Goal: Information Seeking & Learning: Learn about a topic

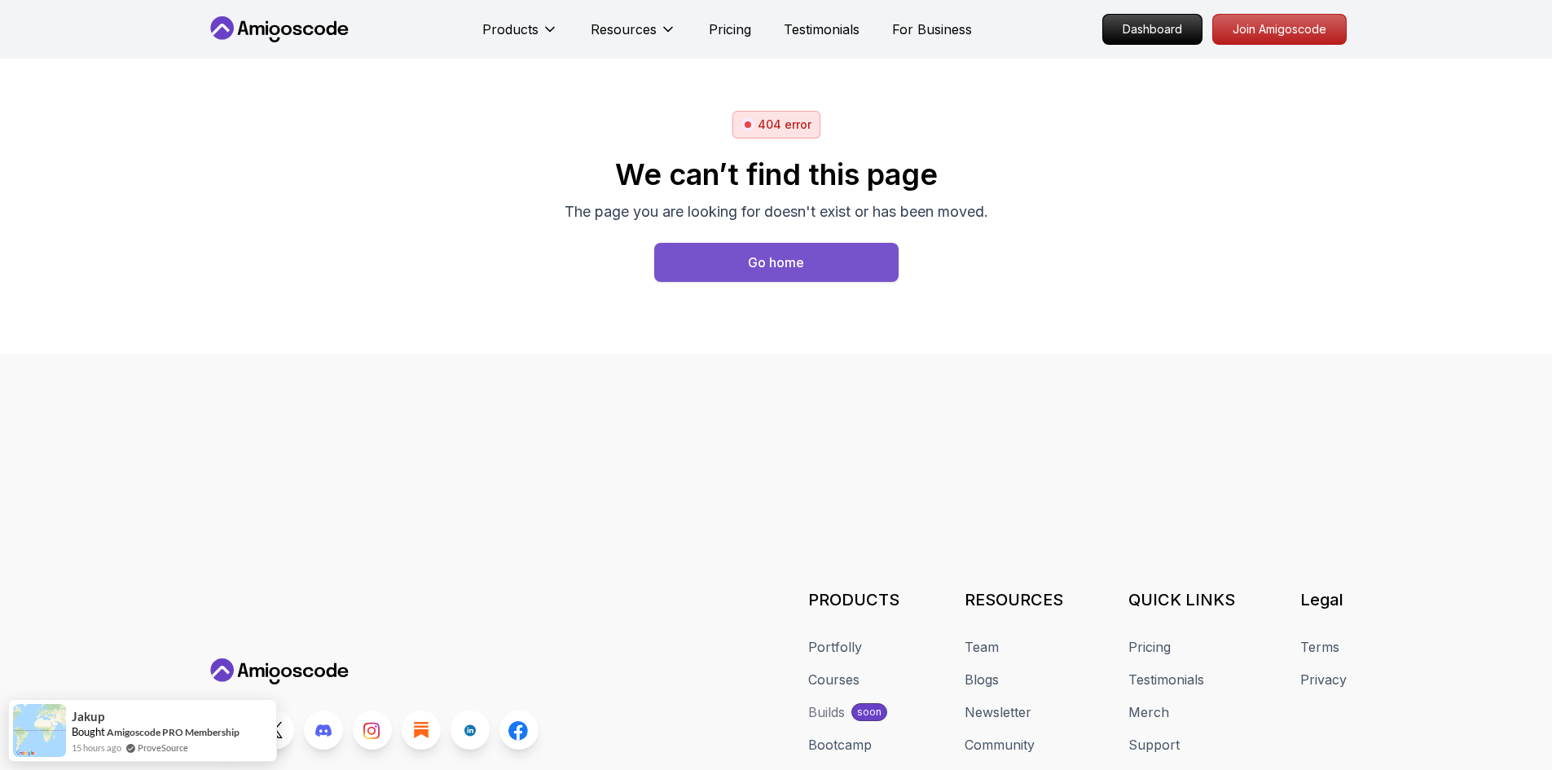
click at [722, 248] on button "Go home" at bounding box center [776, 262] width 244 height 39
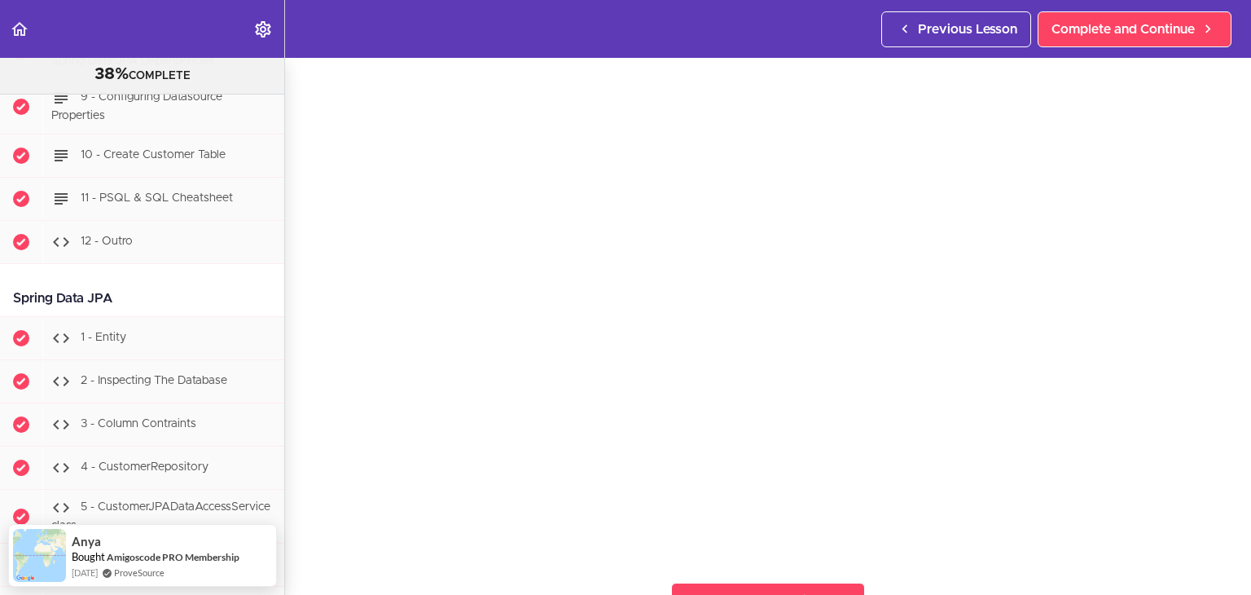
scroll to position [3935, 0]
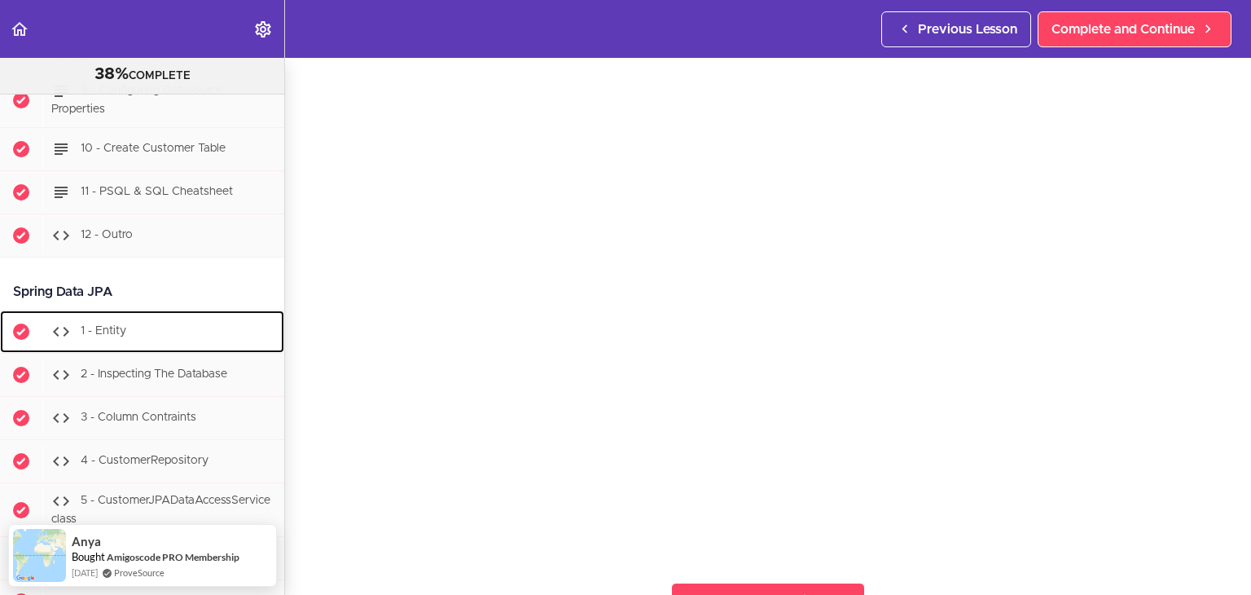
click at [148, 334] on div "1 - Entity" at bounding box center [163, 332] width 242 height 36
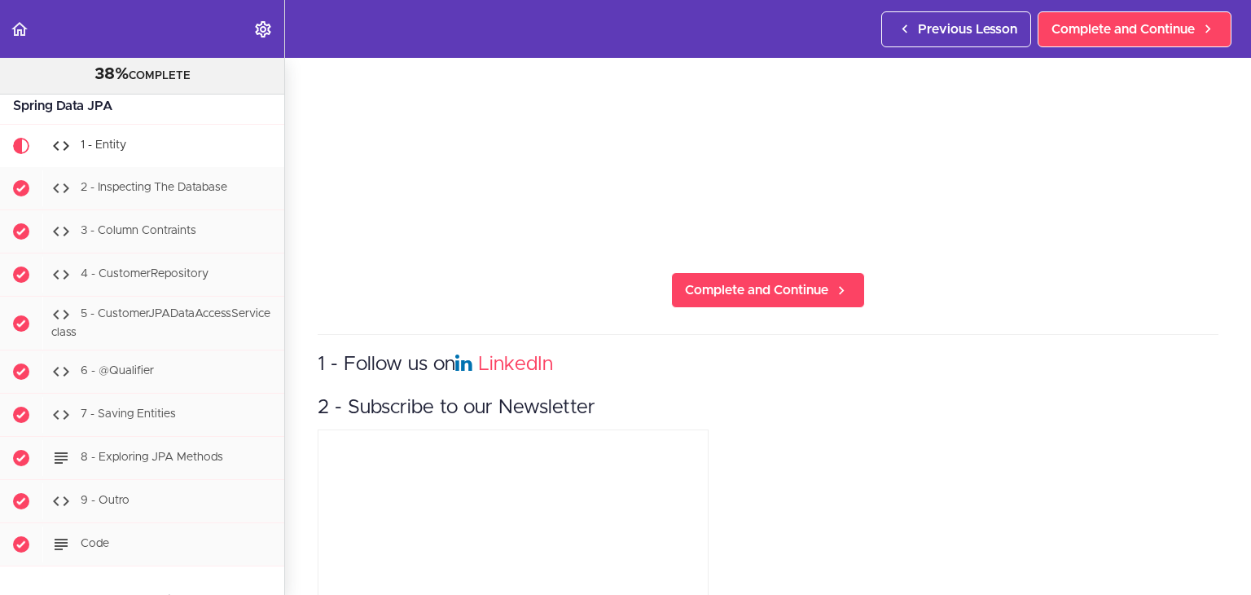
scroll to position [514, 0]
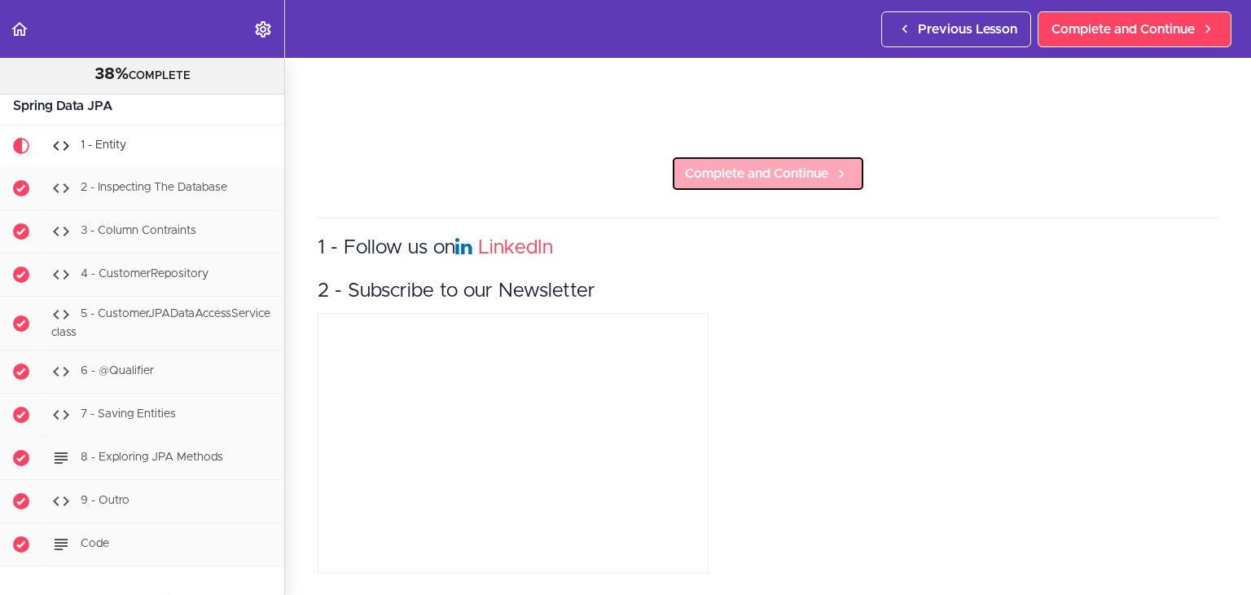
click at [736, 166] on span "Complete and Continue" at bounding box center [756, 174] width 143 height 20
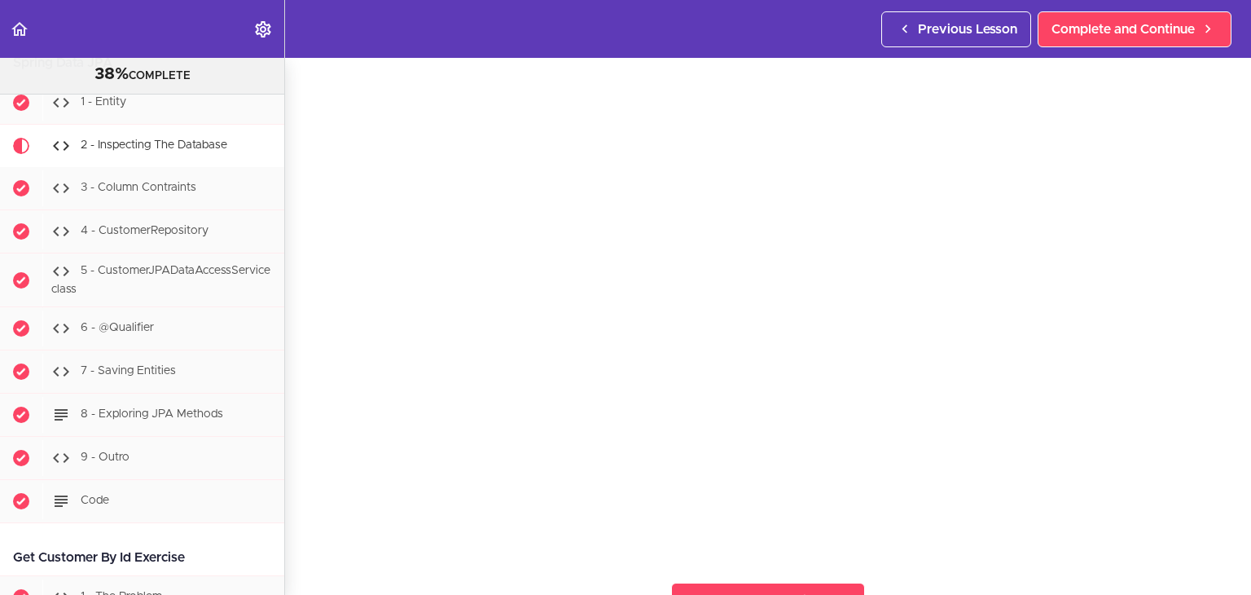
scroll to position [326, 0]
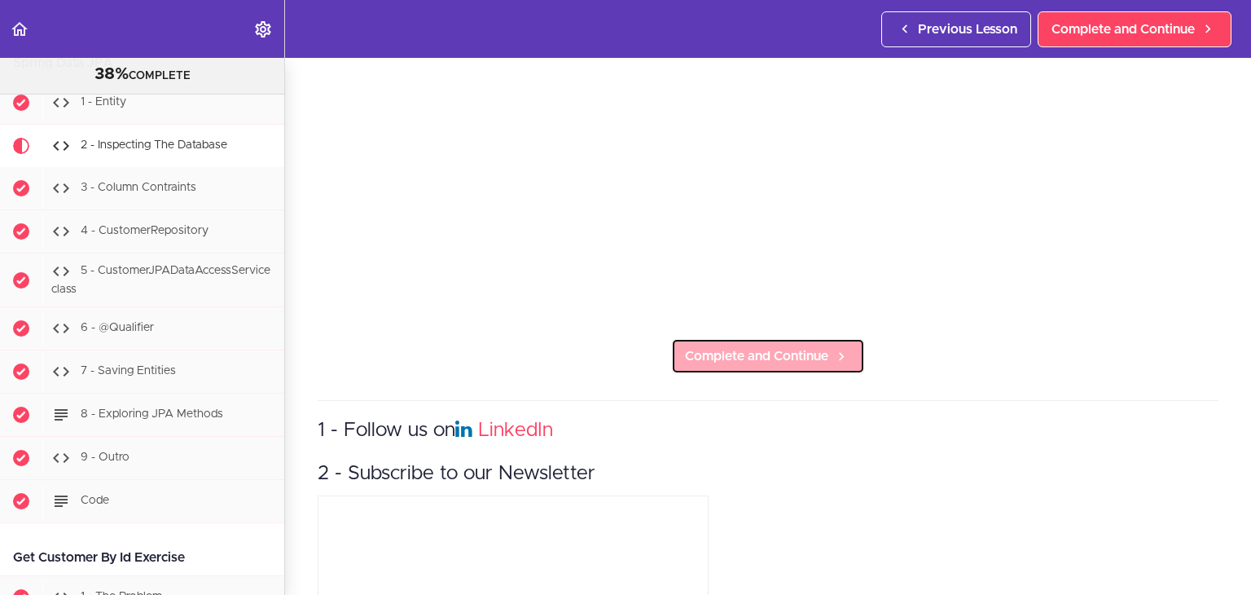
click at [736, 346] on span "Complete and Continue" at bounding box center [756, 356] width 143 height 20
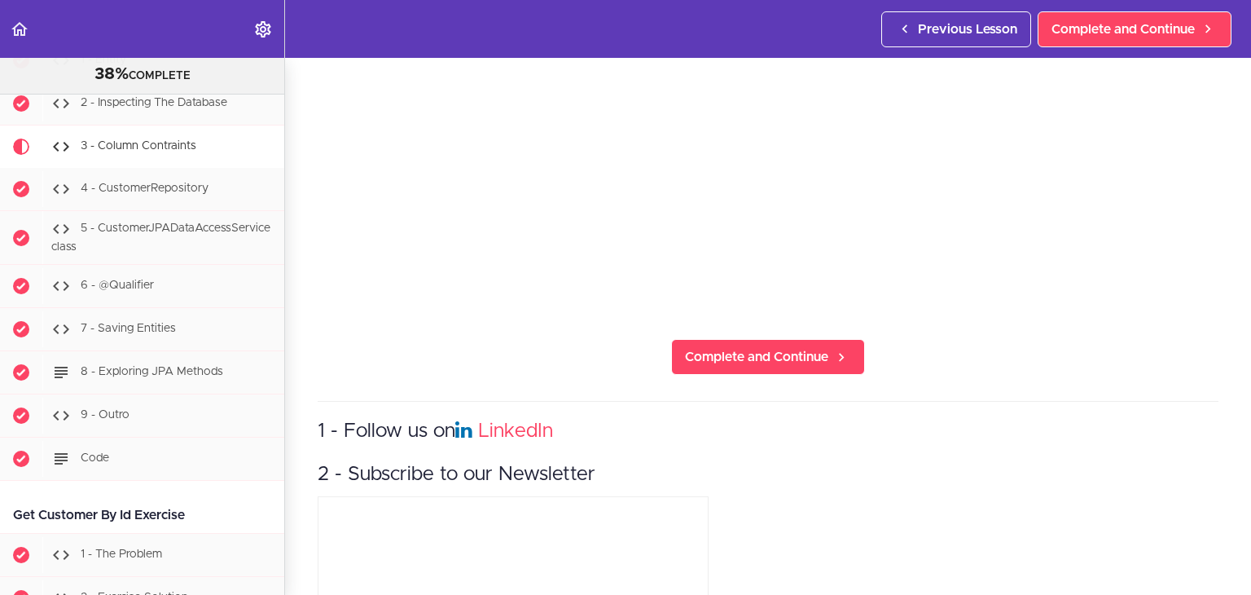
scroll to position [326, 0]
click at [784, 359] on link "Complete and Continue" at bounding box center [768, 356] width 194 height 36
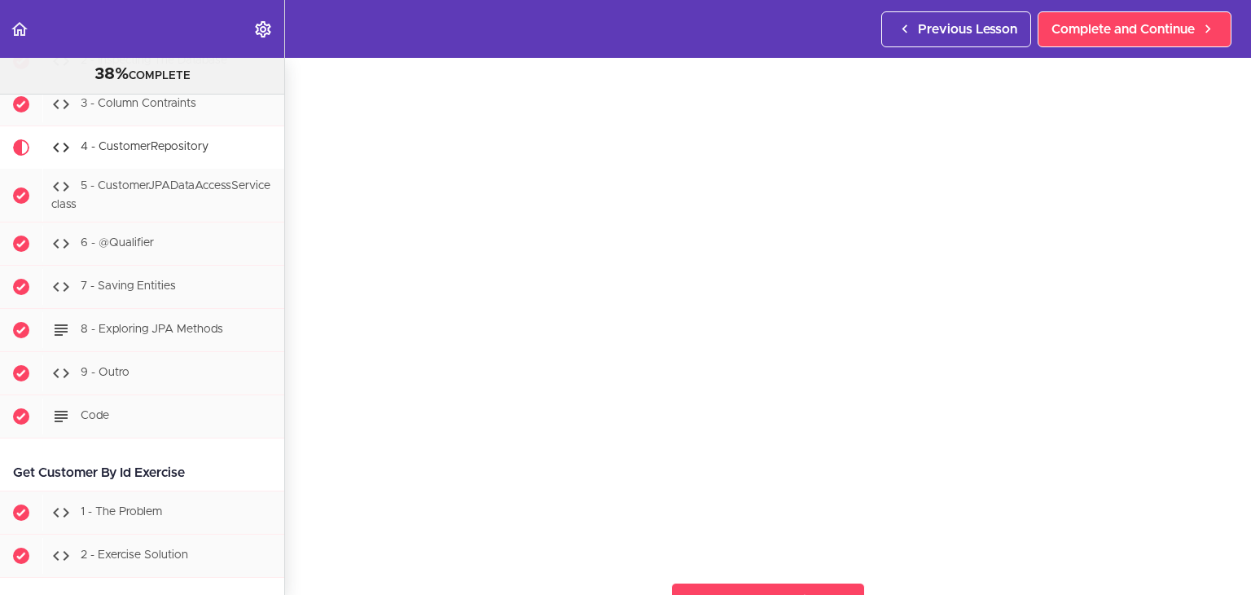
scroll to position [326, 0]
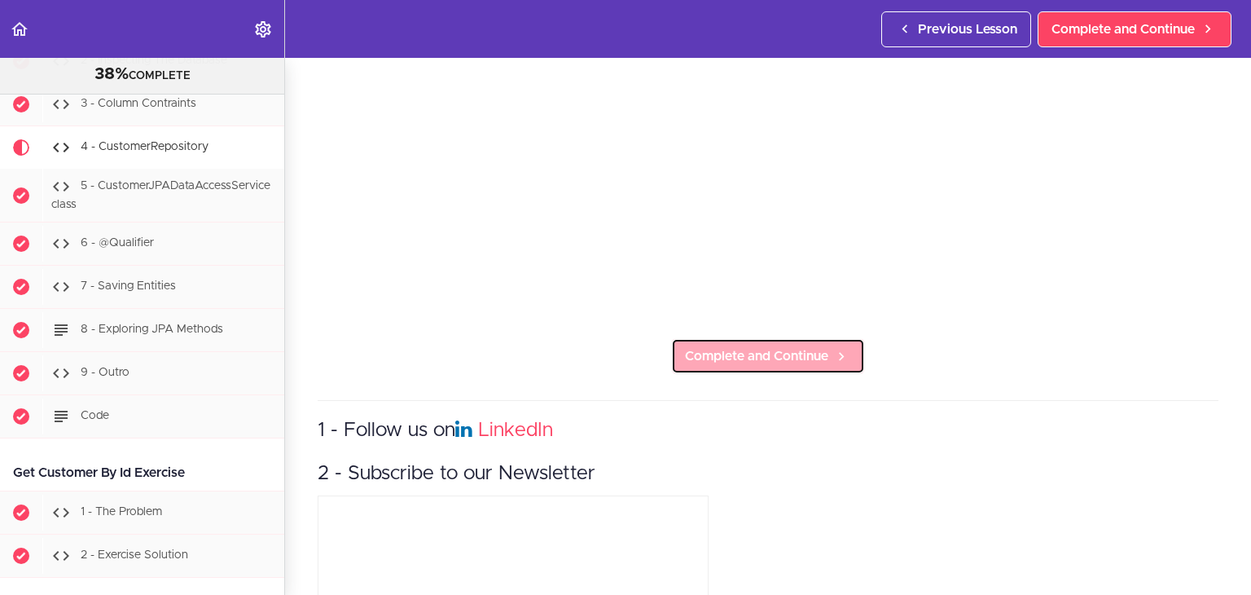
click at [832, 356] on icon at bounding box center [842, 356] width 20 height 17
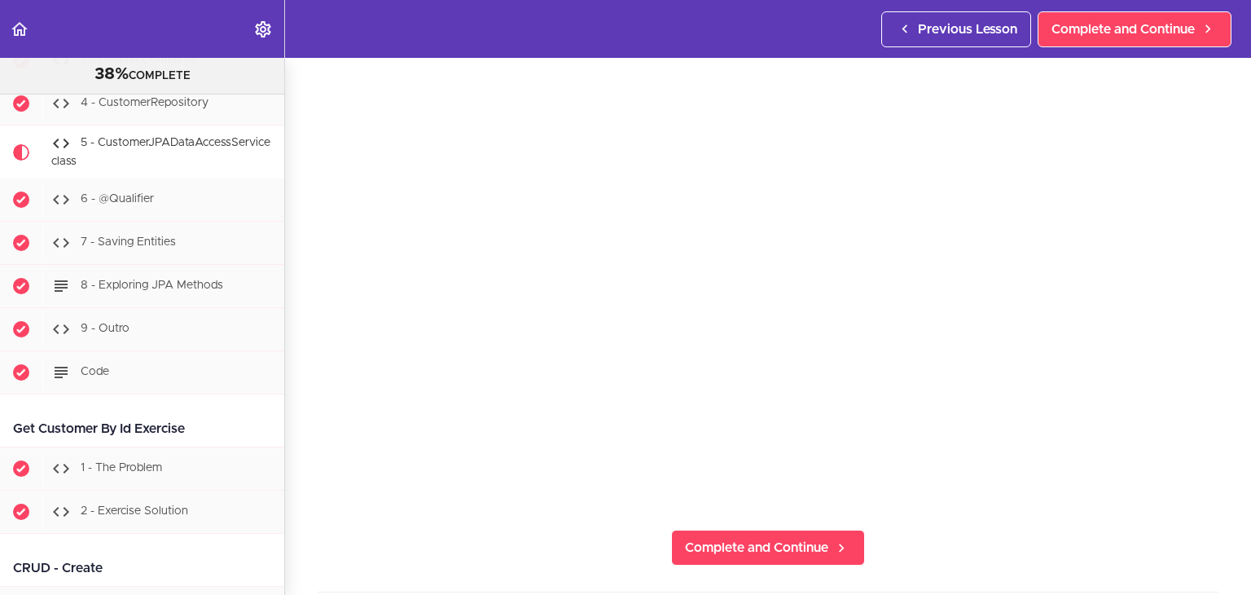
scroll to position [163, 0]
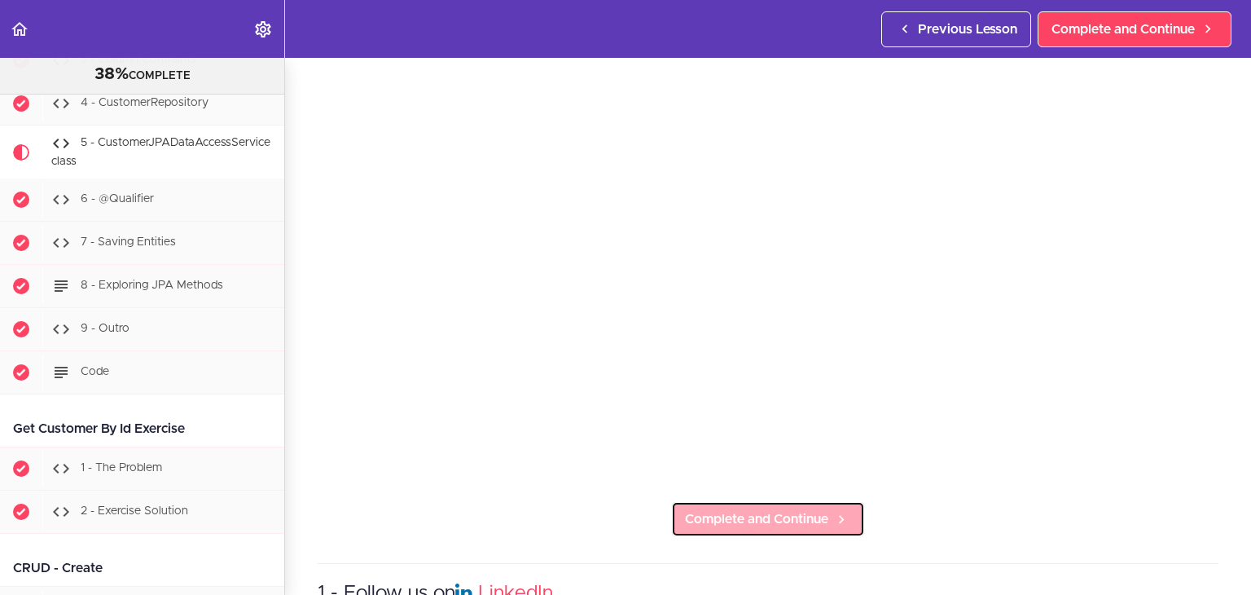
click at [757, 517] on span "Complete and Continue" at bounding box center [756, 519] width 143 height 20
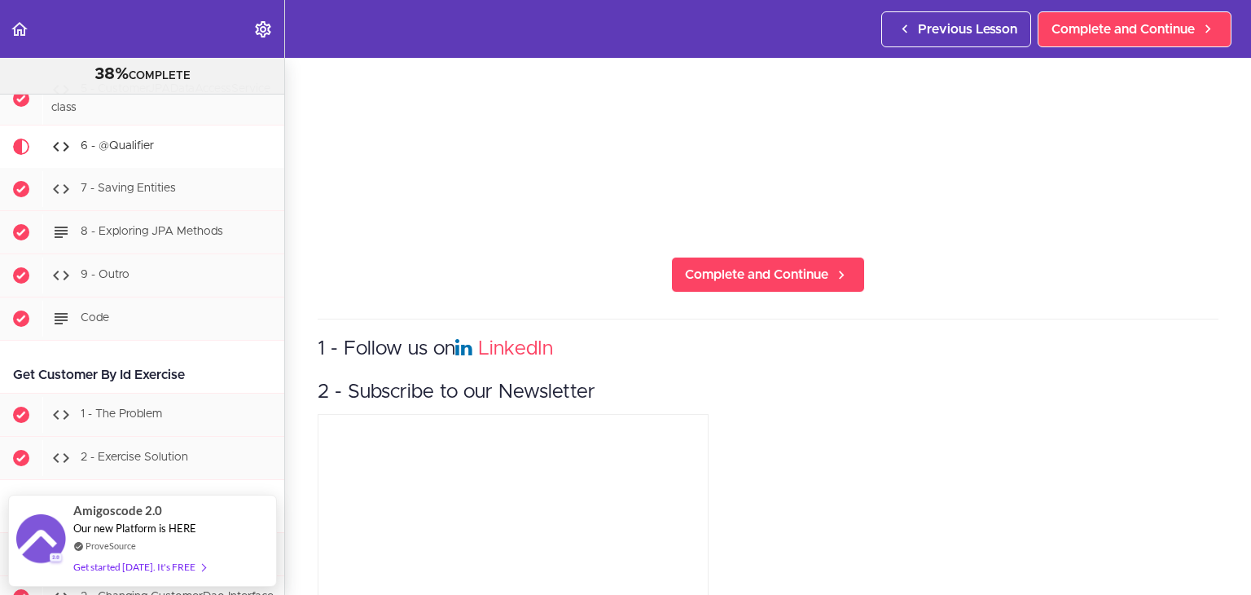
scroll to position [404, 0]
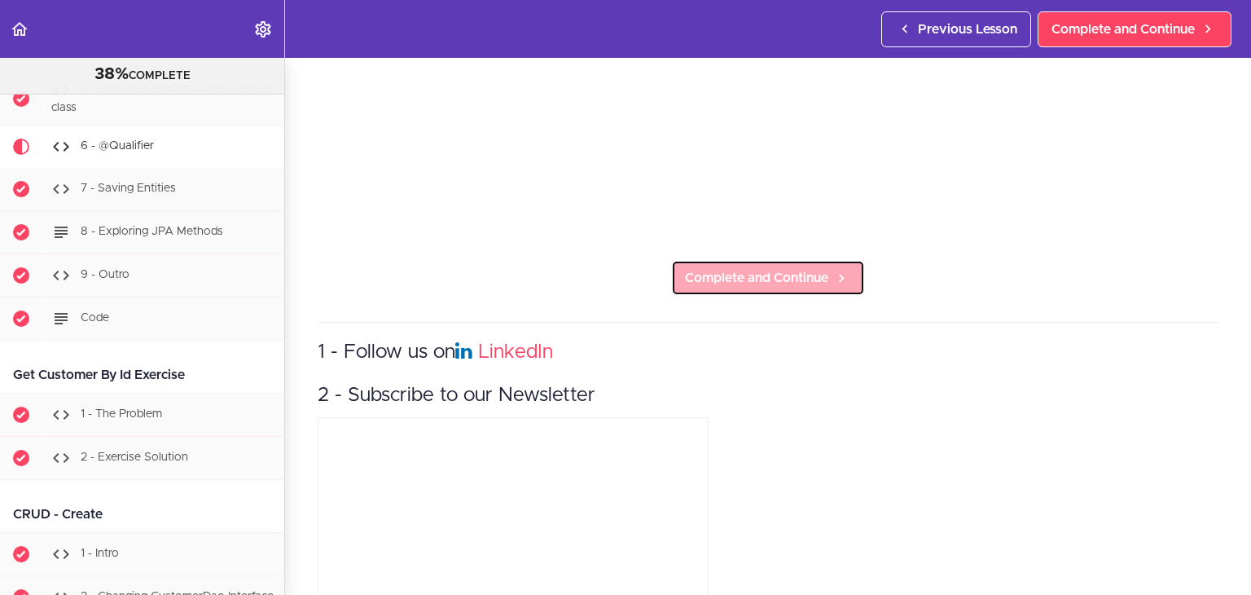
click at [754, 284] on link "Complete and Continue" at bounding box center [768, 278] width 194 height 36
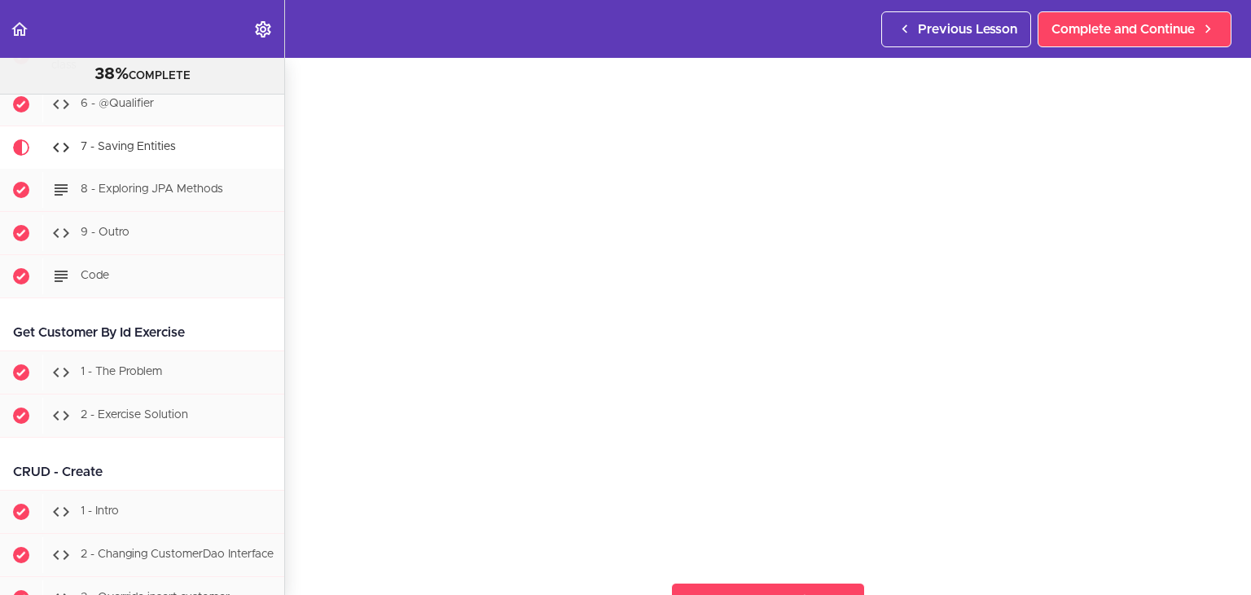
scroll to position [163, 0]
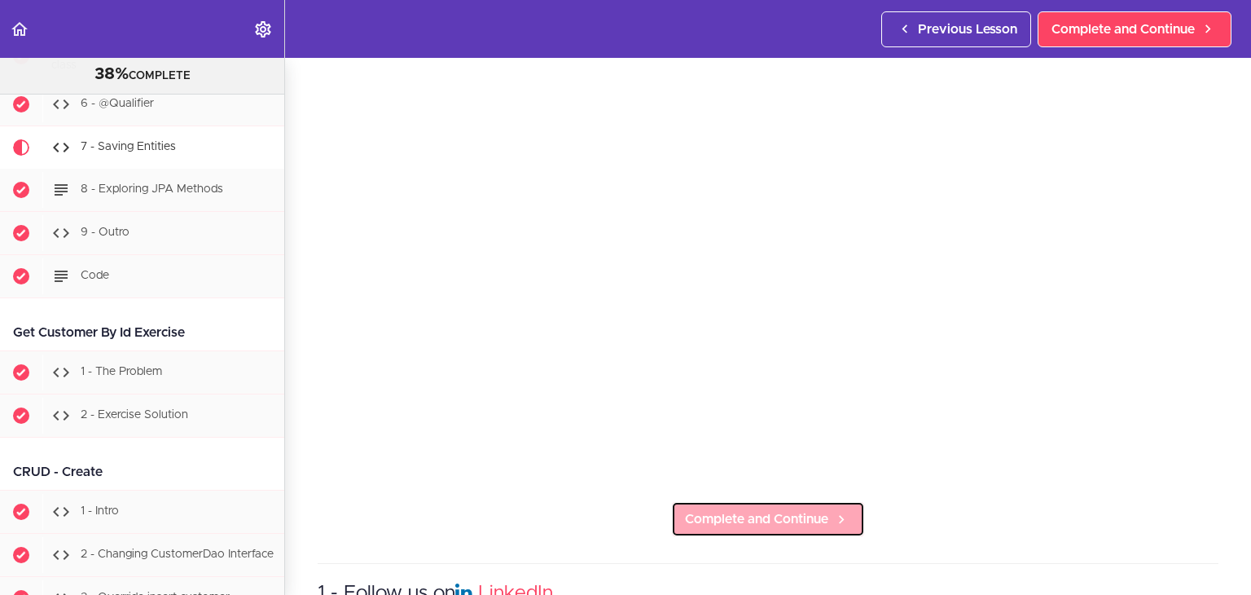
click at [753, 509] on span "Complete and Continue" at bounding box center [756, 519] width 143 height 20
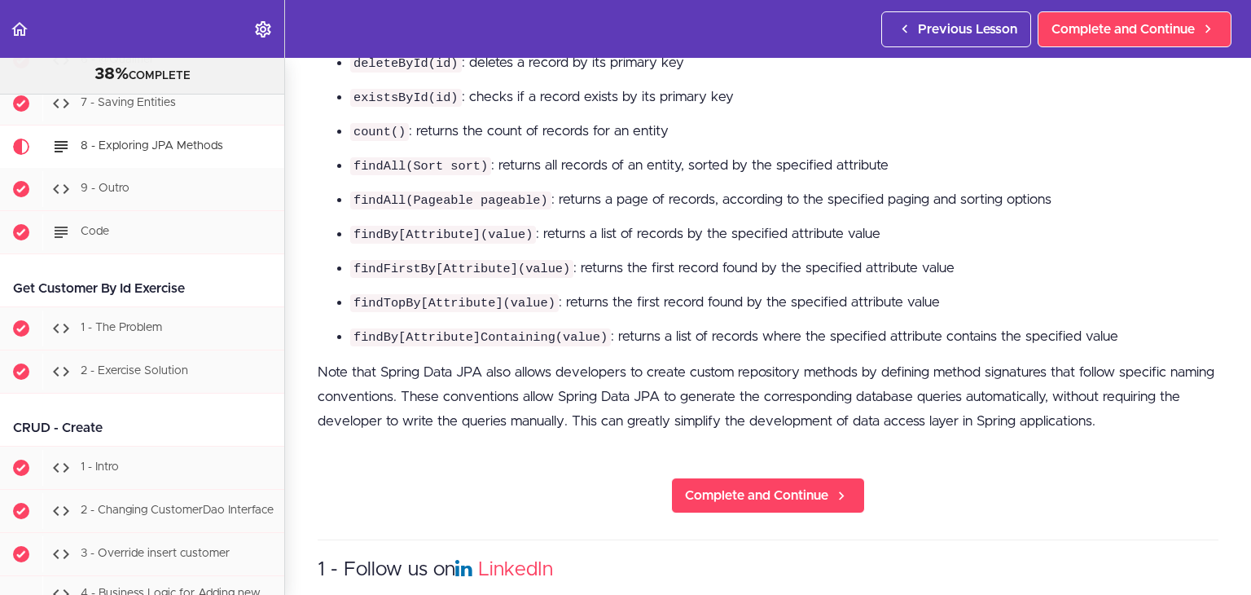
scroll to position [815, 0]
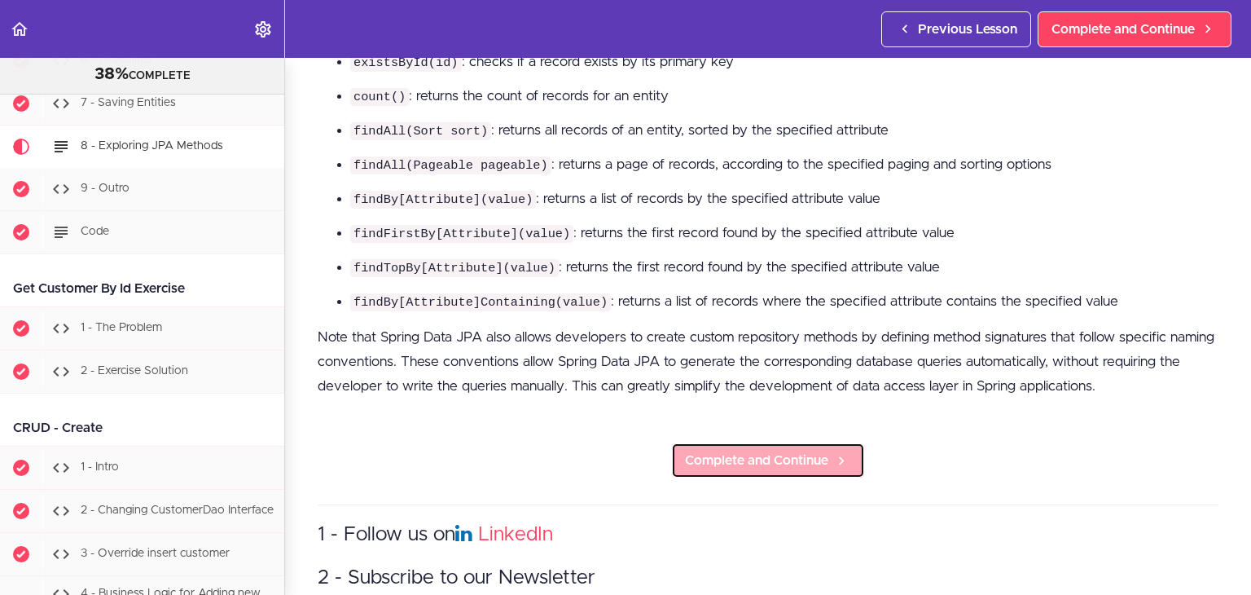
click at [740, 450] on span "Complete and Continue" at bounding box center [756, 460] width 143 height 20
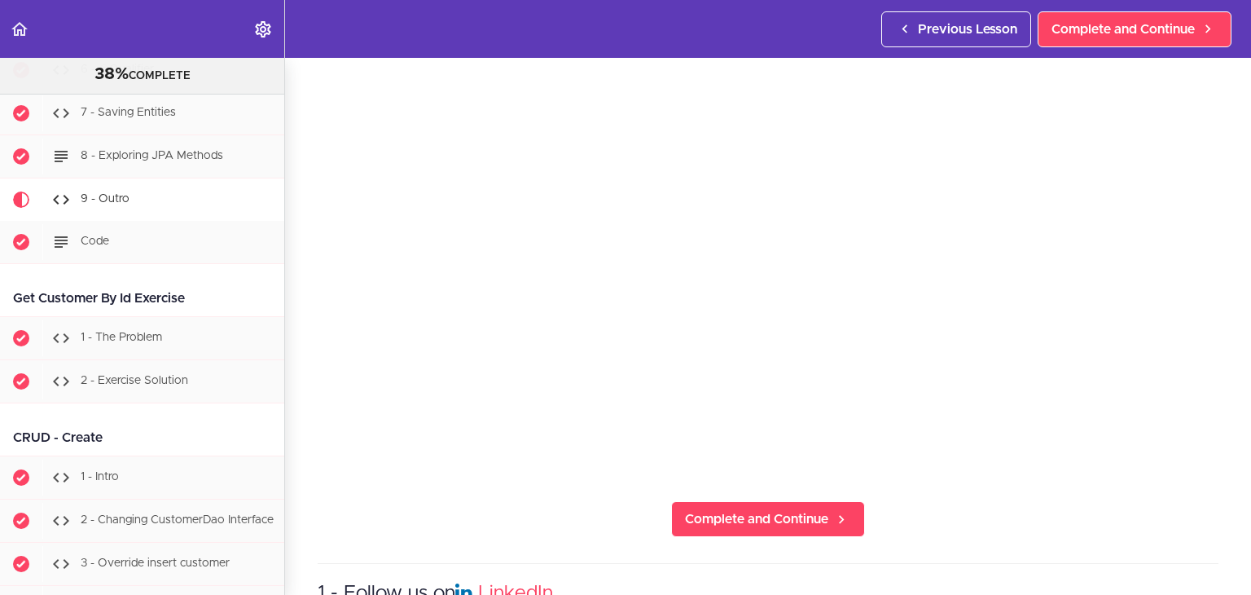
scroll to position [4395, 0]
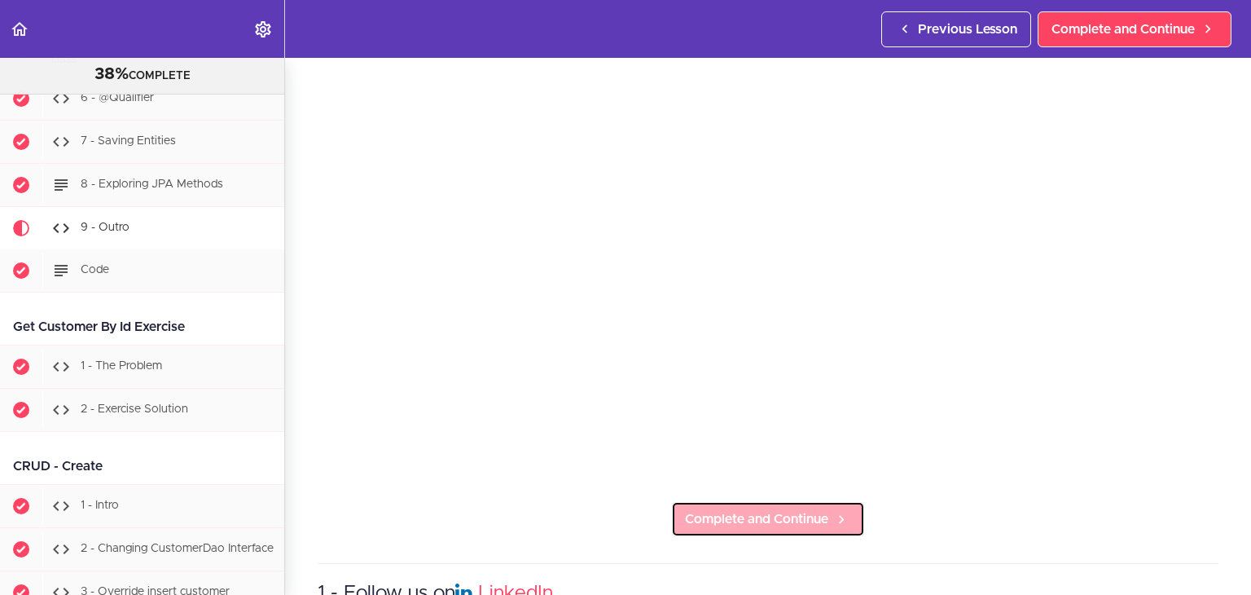
click at [730, 509] on span "Complete and Continue" at bounding box center [756, 519] width 143 height 20
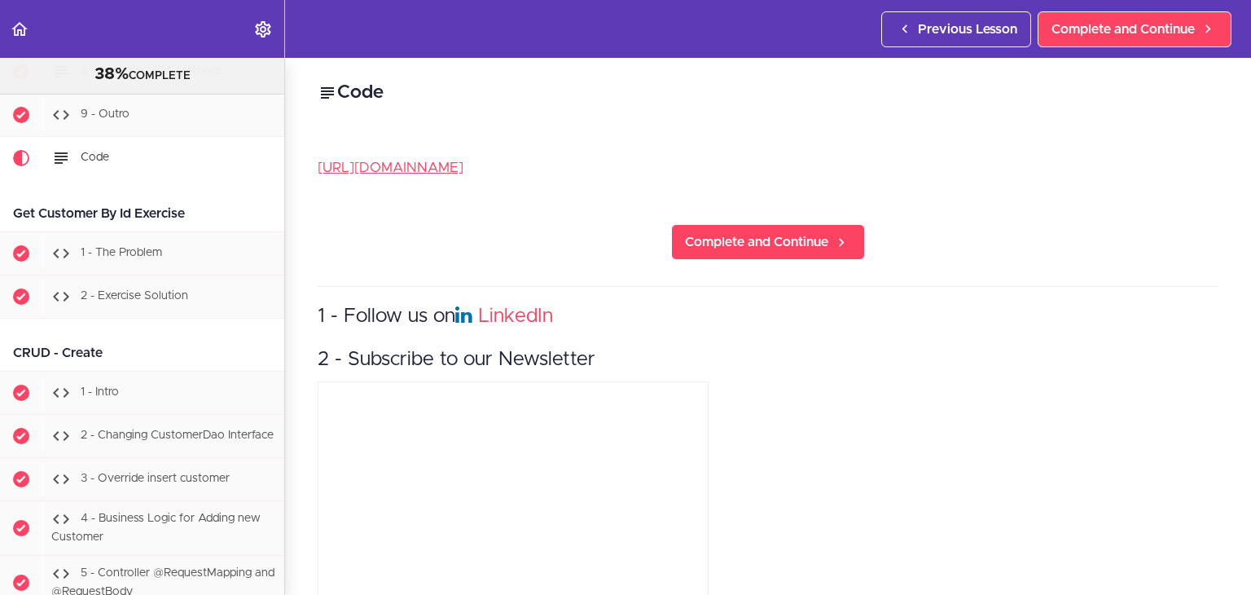
scroll to position [4518, 0]
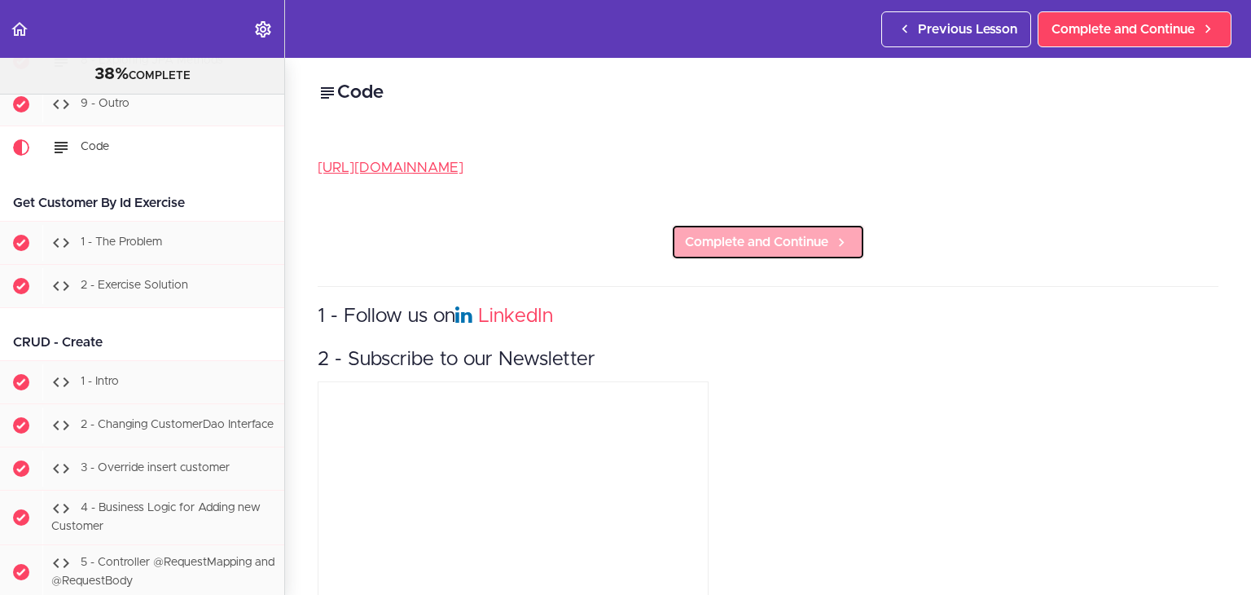
click at [722, 234] on span "Complete and Continue" at bounding box center [756, 242] width 143 height 20
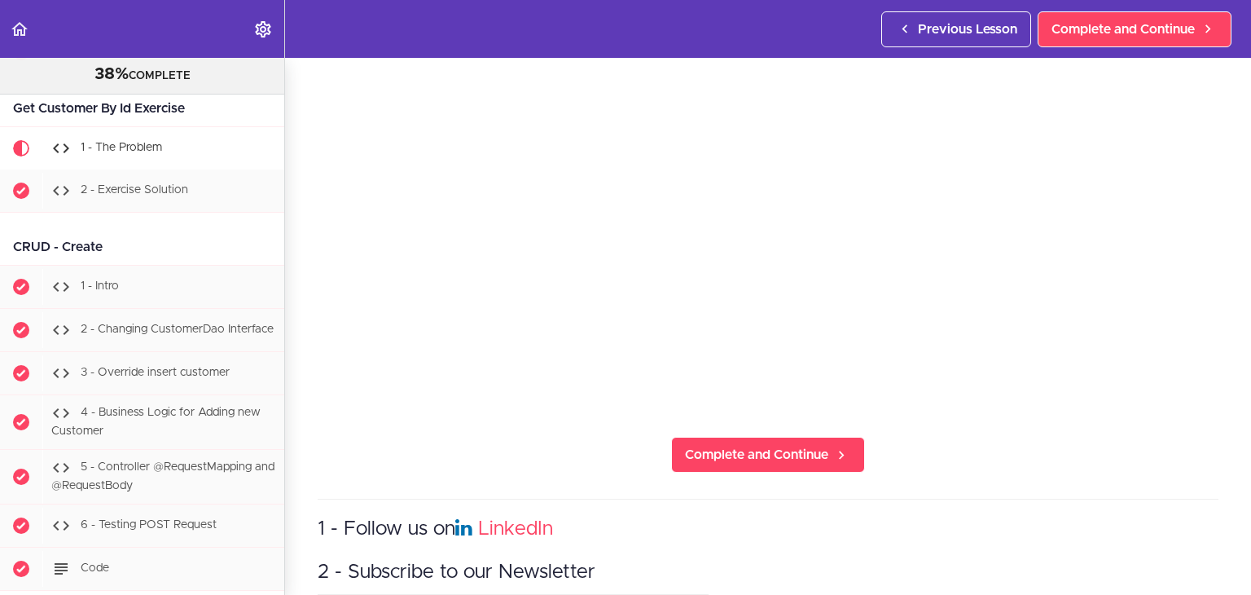
scroll to position [326, 0]
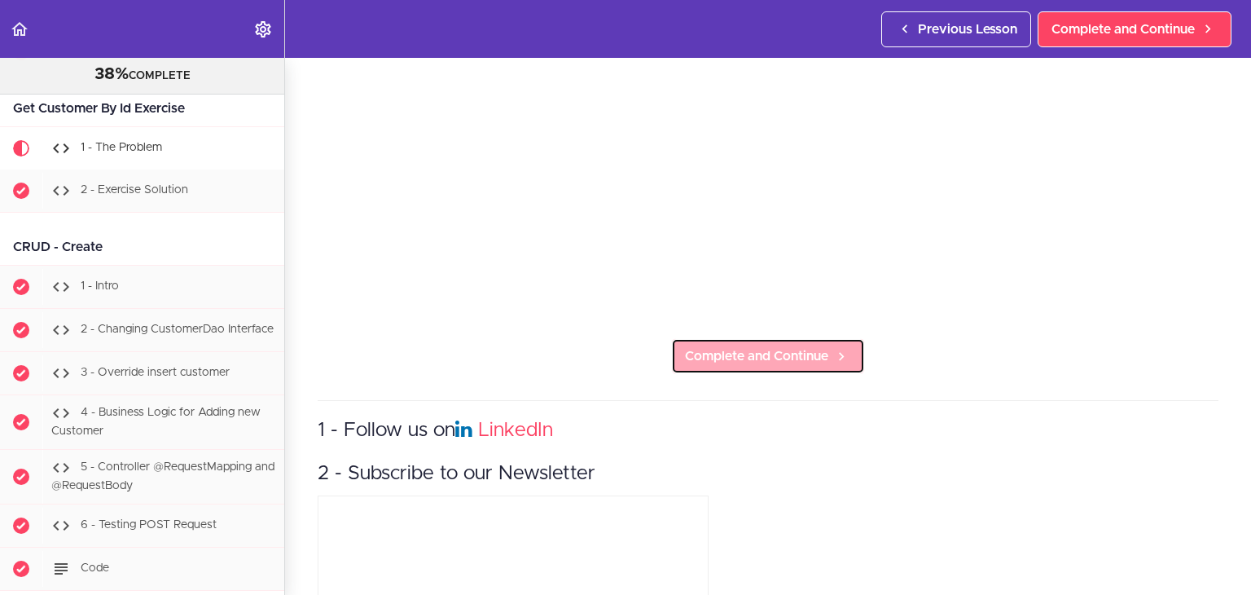
click at [795, 346] on span "Complete and Continue" at bounding box center [756, 356] width 143 height 20
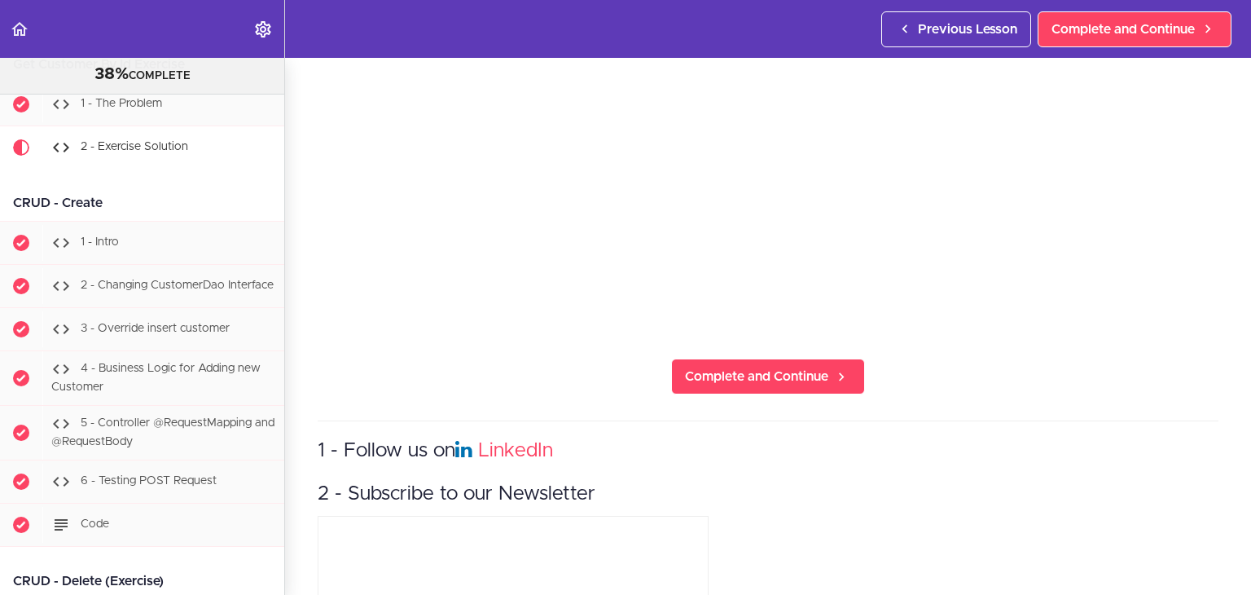
scroll to position [407, 0]
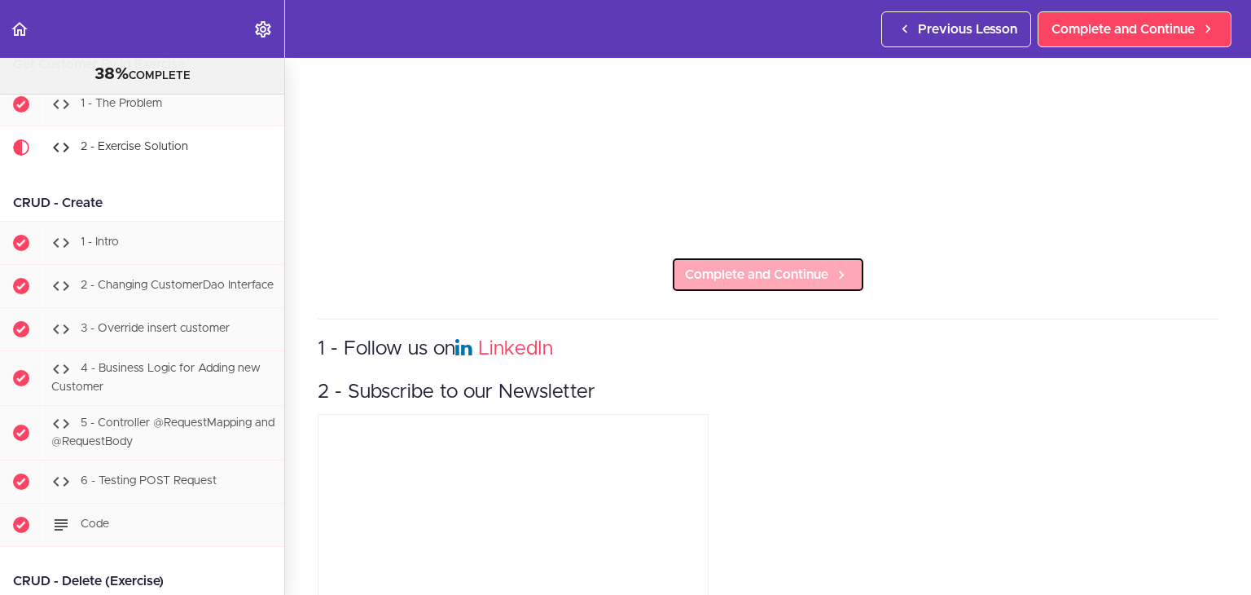
click at [740, 257] on link "Complete and Continue" at bounding box center [768, 275] width 194 height 36
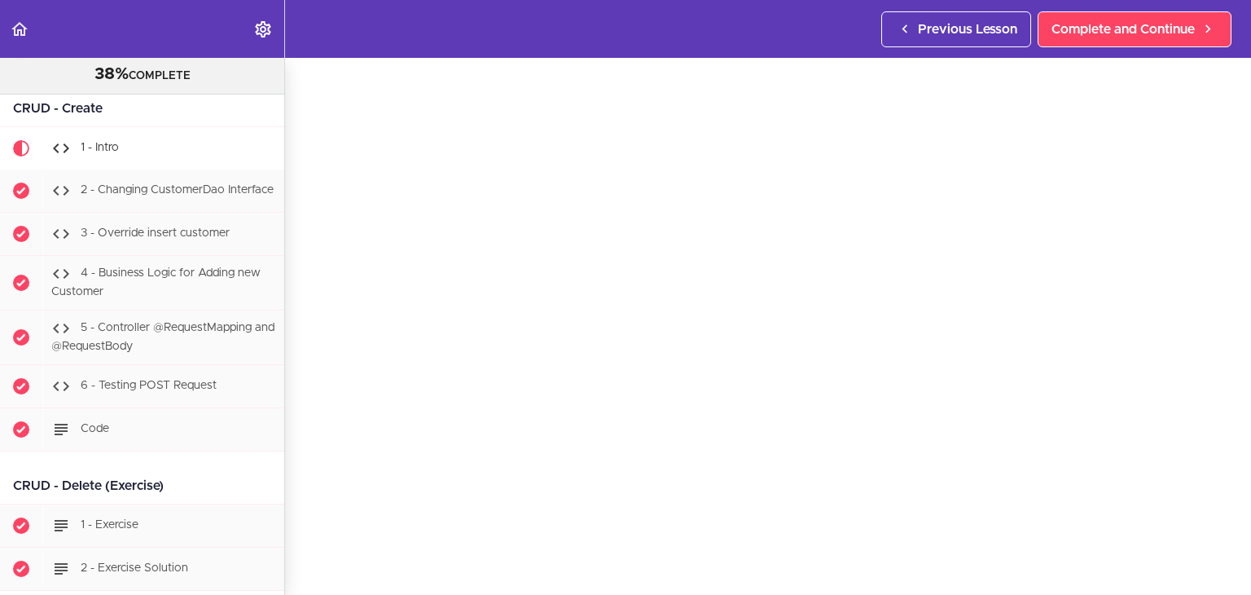
scroll to position [81, 0]
